Goal: Check status

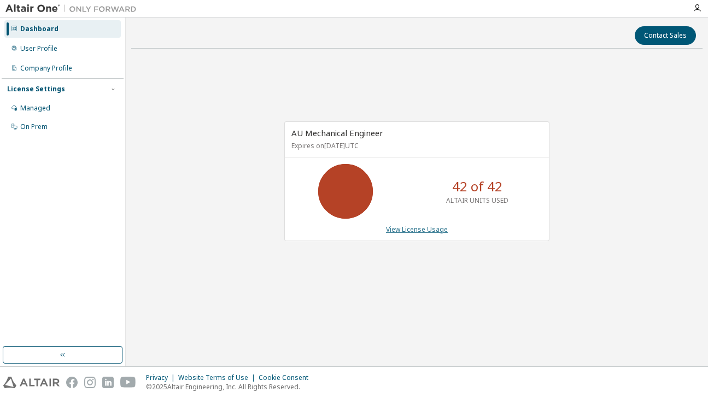
click at [387, 227] on link "View License Usage" at bounding box center [417, 229] width 62 height 9
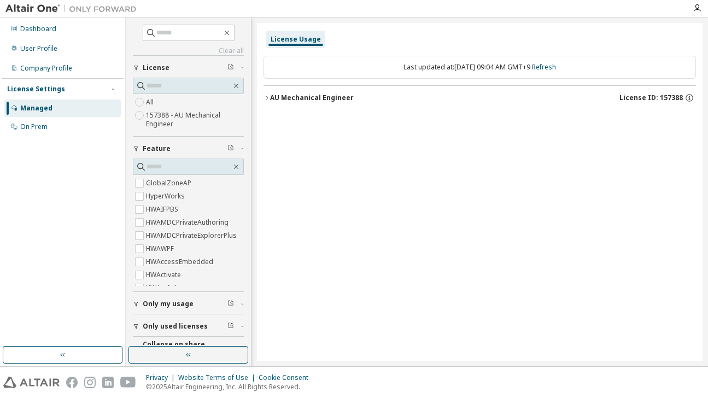
click at [263, 93] on div "License Usage Last updated at: [DATE] 09:04 AM GMT+9 Refresh AU Mechanical Engi…" at bounding box center [480, 192] width 446 height 338
click at [266, 99] on icon "button" at bounding box center [267, 98] width 7 height 7
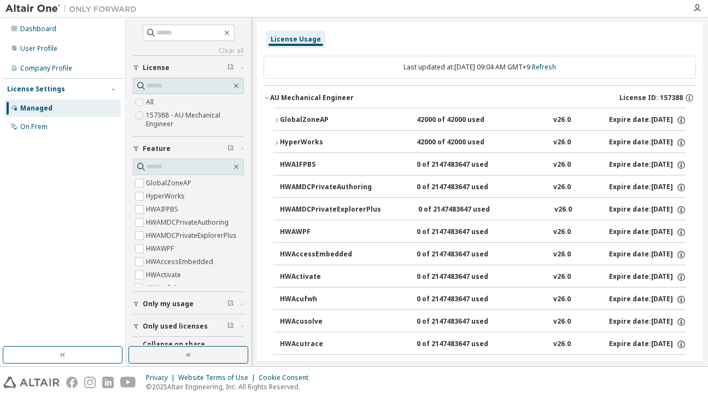
click at [277, 116] on button "GlobalZoneAP 42000 of 42000 used v26.0 Expire date: [DATE]" at bounding box center [479, 120] width 413 height 24
